Goal: Task Accomplishment & Management: Manage account settings

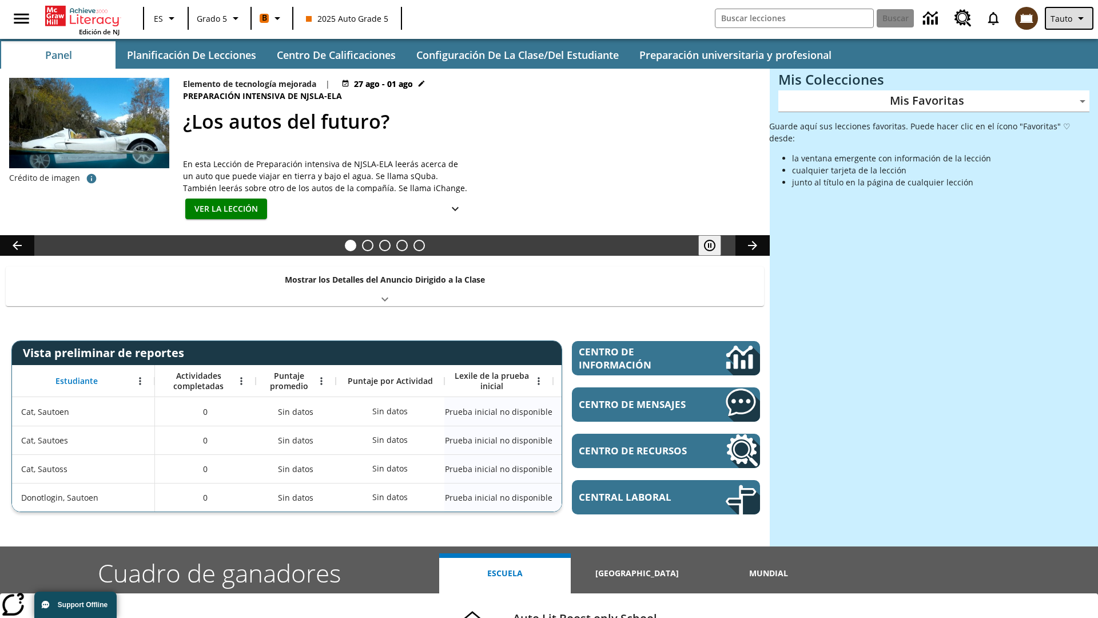
click at [1070, 18] on span "Tauto" at bounding box center [1062, 19] width 22 height 12
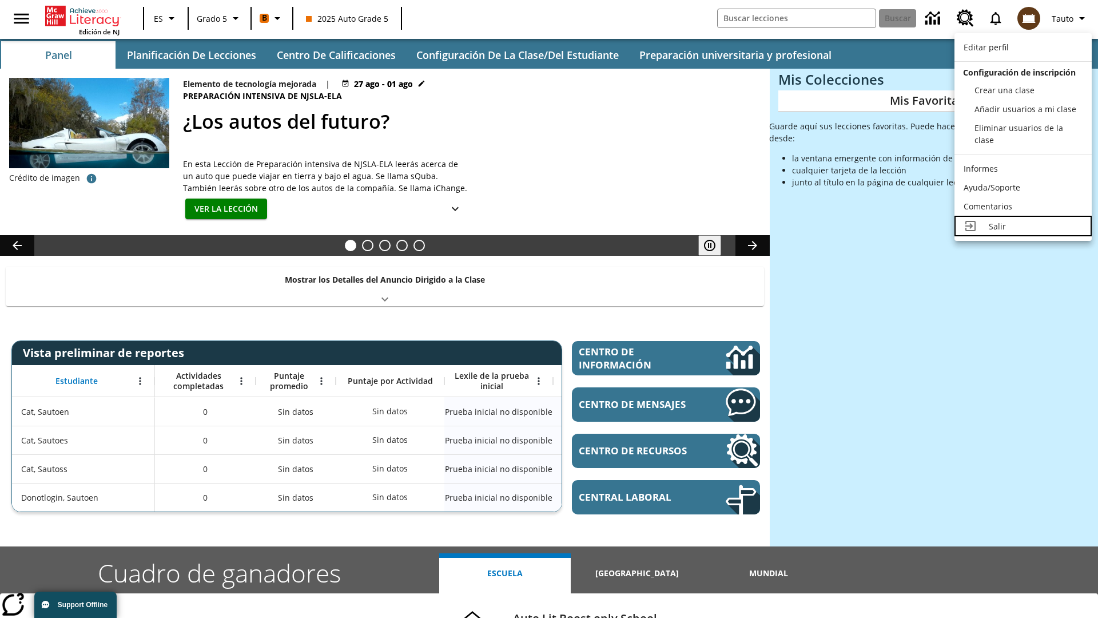
click at [1022, 220] on div "Salir" at bounding box center [1036, 226] width 94 height 12
